Goal: Communication & Community: Answer question/provide support

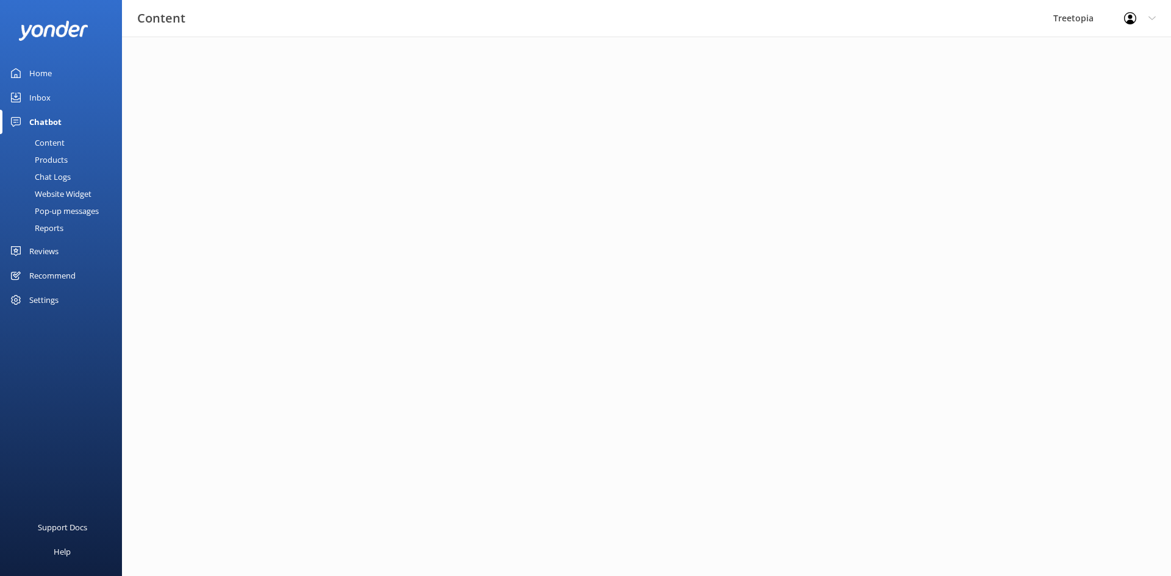
click at [37, 93] on div "Inbox" at bounding box center [39, 97] width 21 height 24
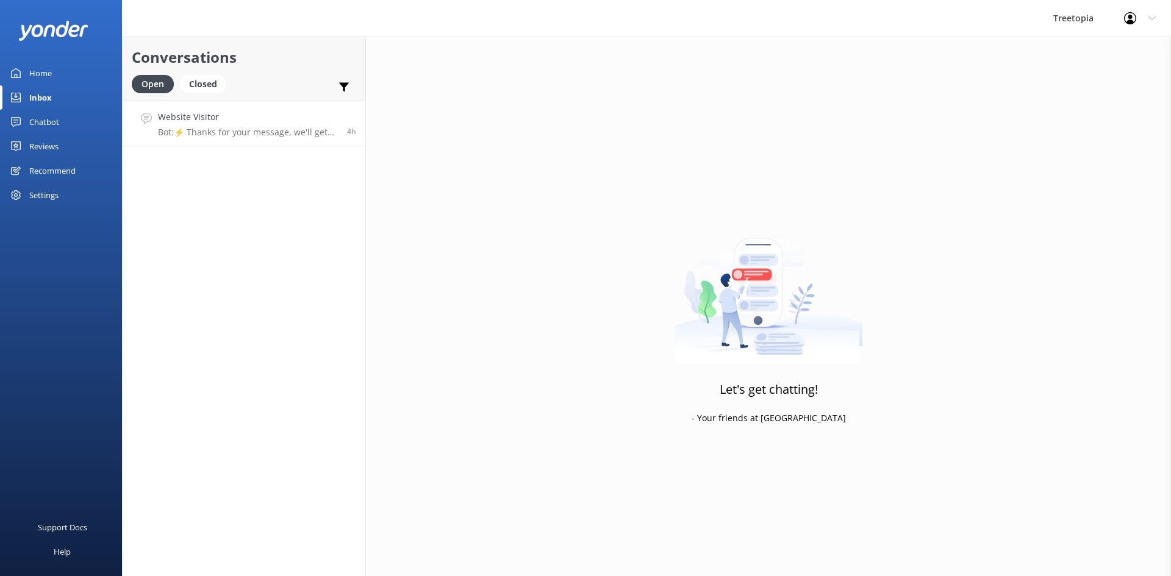
click at [314, 127] on p "Bot: ⚡ Thanks for your message, we'll get back to you as soon as we can. You're…" at bounding box center [248, 132] width 180 height 11
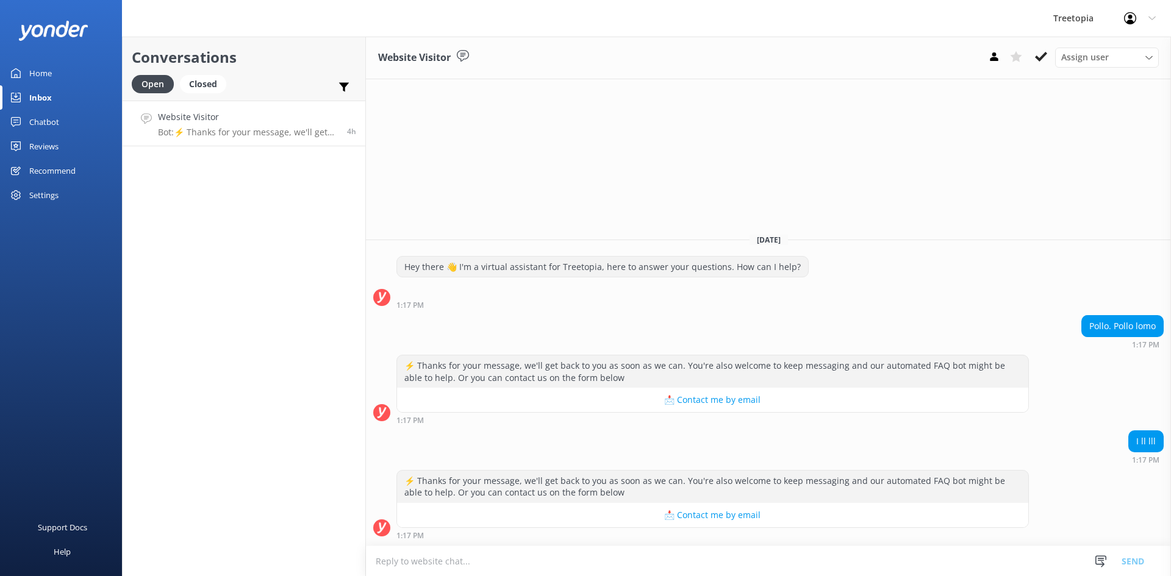
drag, startPoint x: 1041, startPoint y: 60, endPoint x: 936, endPoint y: 56, distance: 105.6
click at [1040, 60] on icon at bounding box center [1041, 57] width 12 height 12
